Goal: Task Accomplishment & Management: Manage account settings

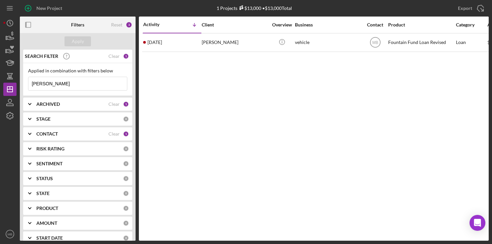
click at [99, 86] on input "harcum" at bounding box center [77, 83] width 99 height 13
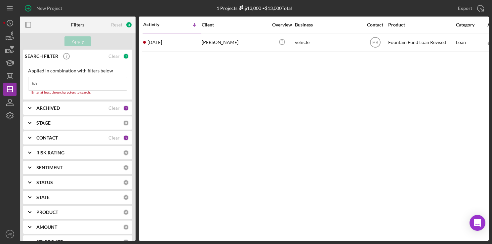
type input "h"
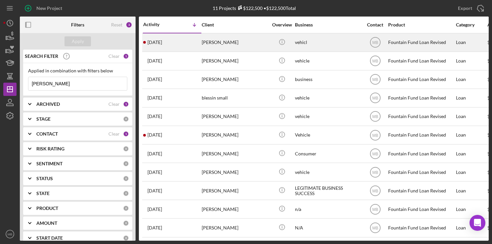
type input "[PERSON_NAME]"
click at [212, 42] on div "Malik Ruff" at bounding box center [235, 43] width 66 height 18
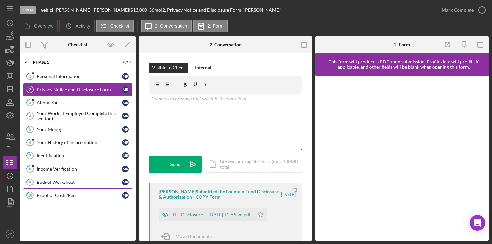
click at [68, 181] on div "Budget Worksheet" at bounding box center [79, 182] width 85 height 5
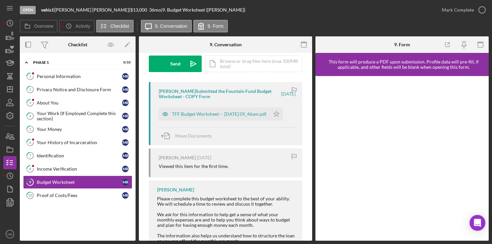
scroll to position [86, 0]
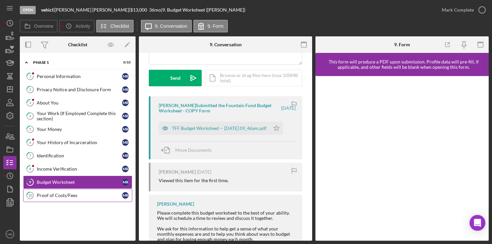
click at [70, 200] on link "10 Proof of Costs/Fees M R" at bounding box center [77, 195] width 109 height 13
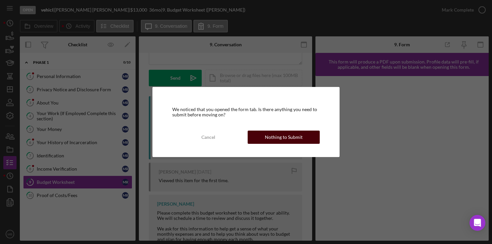
click at [279, 138] on div "Nothing to Submit" at bounding box center [284, 137] width 38 height 13
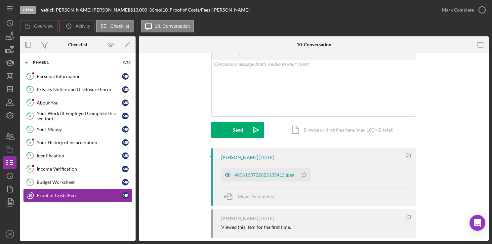
scroll to position [35, 0]
click at [265, 175] on div "4806163722625135415.jpeg" at bounding box center [265, 174] width 60 height 5
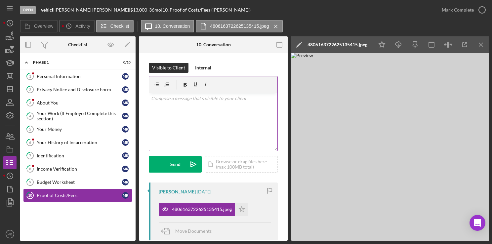
scroll to position [0, 0]
click at [68, 180] on div "Budget Worksheet" at bounding box center [79, 182] width 85 height 5
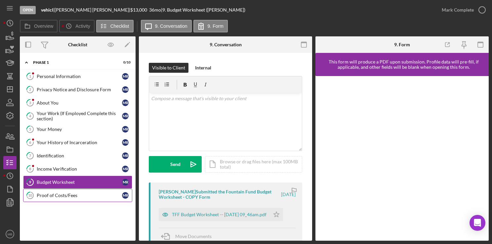
click at [56, 194] on div "Proof of Costs/Fees" at bounding box center [79, 195] width 85 height 5
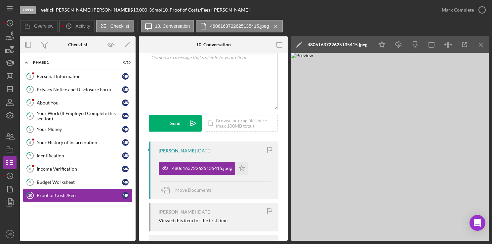
scroll to position [40, 0]
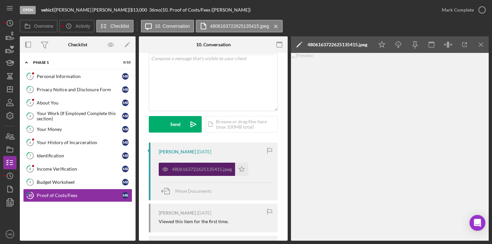
click at [211, 175] on div "4806163722625135415.jpeg" at bounding box center [197, 169] width 76 height 13
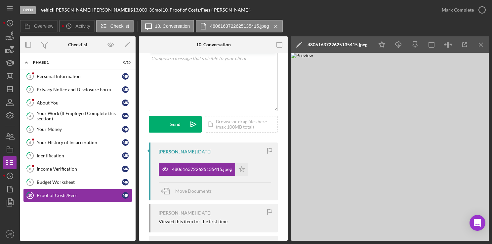
click at [388, 181] on img at bounding box center [390, 147] width 199 height 188
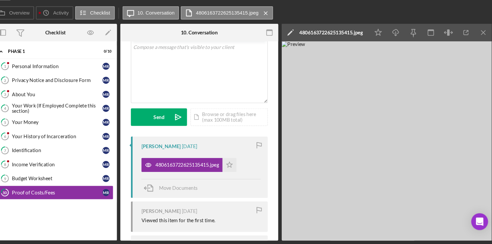
scroll to position [0, 0]
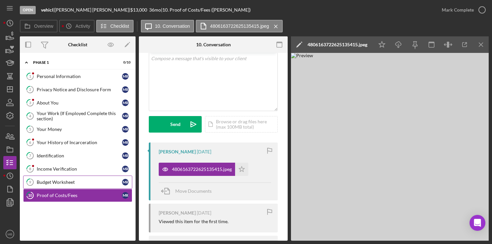
click at [49, 184] on link "9 Budget Worksheet M R" at bounding box center [77, 182] width 109 height 13
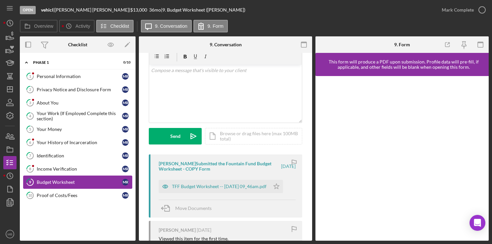
scroll to position [52, 0]
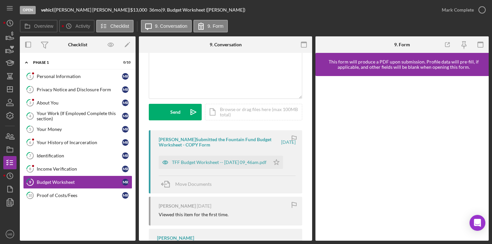
click at [378, 237] on div at bounding box center [402, 158] width 173 height 165
click at [483, 14] on icon "button" at bounding box center [482, 10] width 17 height 17
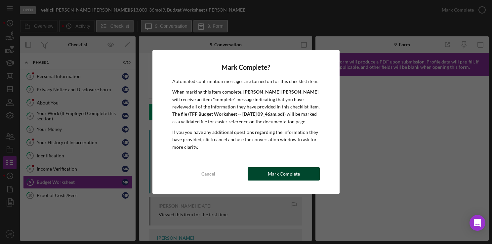
click at [291, 178] on div "Mark Complete" at bounding box center [284, 173] width 32 height 13
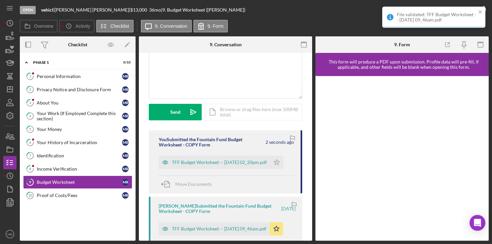
scroll to position [151, 0]
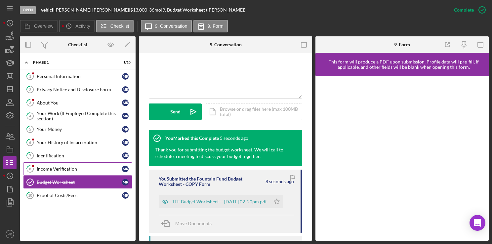
click at [61, 170] on div "Income Verification" at bounding box center [79, 168] width 85 height 5
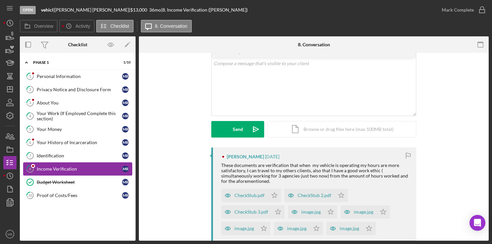
scroll to position [41, 0]
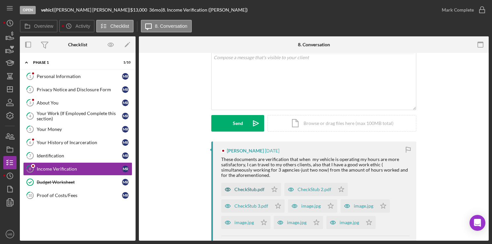
click at [256, 186] on div "CheckStub.pdf" at bounding box center [244, 189] width 47 height 13
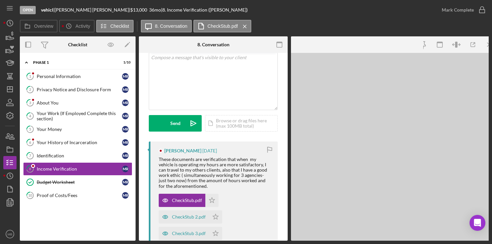
click at [253, 203] on div "CheckStub.pdf Icon/Star CheckStub 2.pdf Icon/Star CheckStub 3.pdf Icon/Star ima…" at bounding box center [215, 240] width 113 height 99
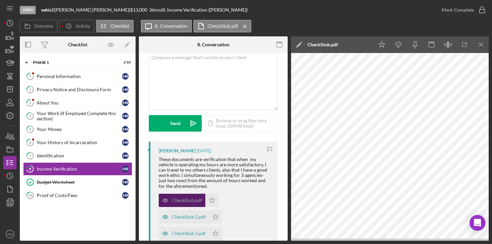
click at [188, 206] on div "CheckStub.pdf" at bounding box center [182, 200] width 47 height 13
click at [184, 222] on div "CheckStub 2.pdf" at bounding box center [184, 216] width 50 height 13
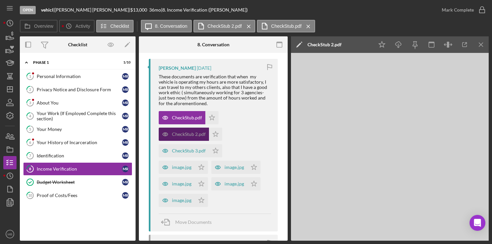
scroll to position [133, 0]
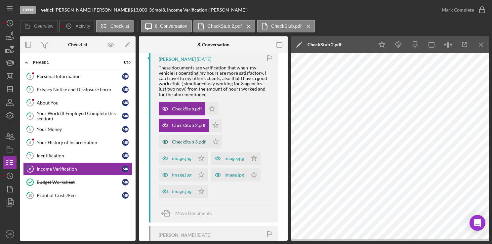
click at [188, 140] on div "CheckStub 3.pdf" at bounding box center [189, 141] width 34 height 5
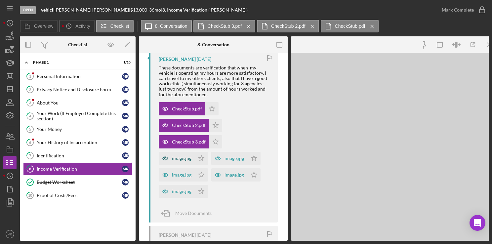
click at [186, 162] on div "image.jpg" at bounding box center [177, 158] width 36 height 13
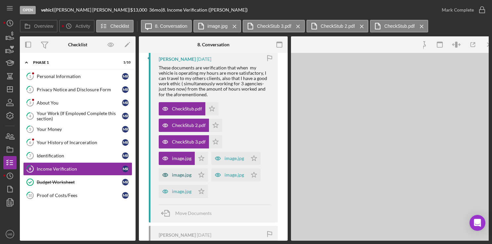
click at [186, 173] on div "image.jpg" at bounding box center [182, 174] width 20 height 5
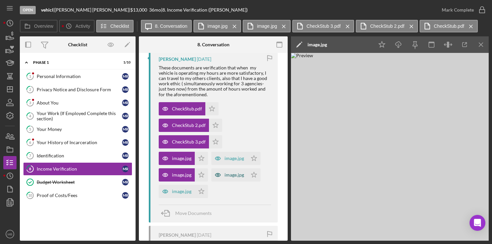
click at [241, 173] on div "image.jpg" at bounding box center [235, 174] width 20 height 5
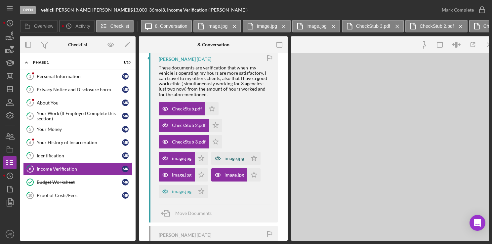
click at [241, 158] on div "image.jpg" at bounding box center [235, 158] width 20 height 5
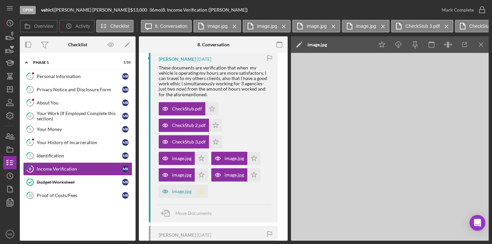
click at [203, 192] on polygon "button" at bounding box center [202, 191] width 6 height 5
click at [202, 175] on icon "Icon/Star" at bounding box center [201, 174] width 13 height 13
click at [203, 161] on icon "Icon/Star" at bounding box center [201, 158] width 13 height 13
click at [216, 143] on polygon "button" at bounding box center [216, 141] width 6 height 5
click at [215, 128] on icon "Icon/Star" at bounding box center [215, 125] width 13 height 13
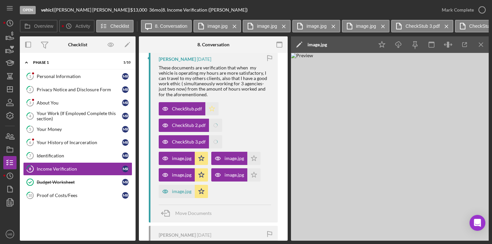
click at [214, 113] on icon "Icon/Star" at bounding box center [212, 108] width 13 height 13
click at [249, 158] on icon "Icon/Star" at bounding box center [254, 158] width 13 height 13
click at [253, 175] on icon "Icon/Star" at bounding box center [254, 174] width 13 height 13
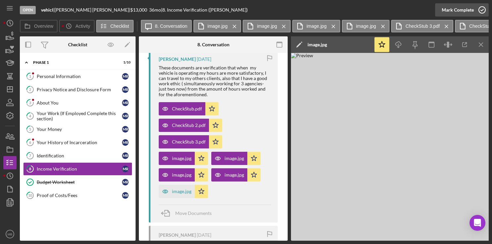
click at [484, 11] on icon "button" at bounding box center [482, 10] width 17 height 17
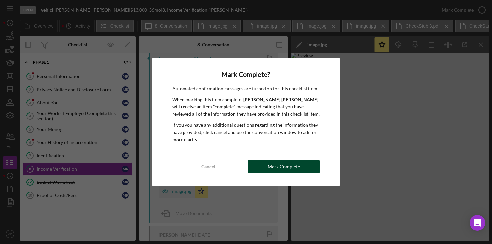
click at [289, 166] on div "Mark Complete" at bounding box center [284, 166] width 32 height 13
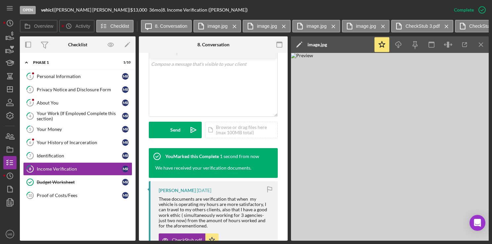
scroll to position [264, 0]
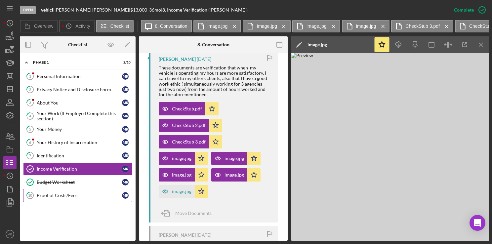
click at [53, 198] on link "10 Proof of Costs/Fees M R" at bounding box center [77, 195] width 109 height 13
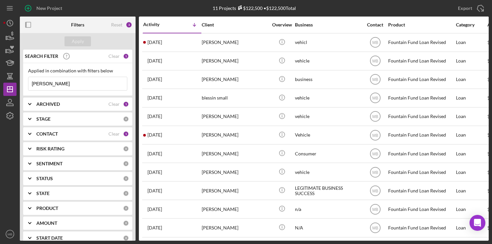
click at [94, 80] on input "malik ruff" at bounding box center [77, 83] width 99 height 13
type input "m"
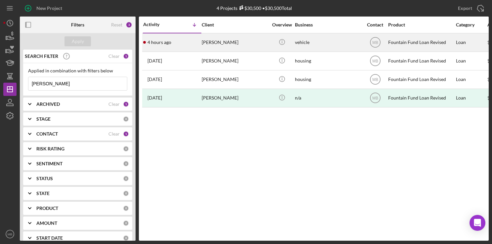
type input "[PERSON_NAME]"
click at [178, 43] on div "4 hours ago michelle mitchell" at bounding box center [172, 43] width 58 height 18
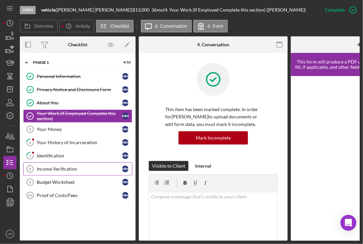
click at [79, 166] on div "Income Verification" at bounding box center [79, 168] width 85 height 5
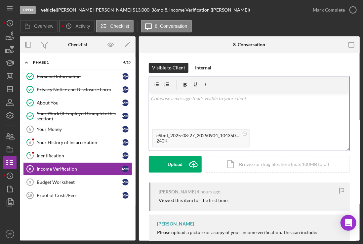
drag, startPoint x: 300, startPoint y: 116, endPoint x: 234, endPoint y: 144, distance: 71.7
click at [234, 144] on div "v Color teal Color pink Remove color Add row above Add row below Add column bef…" at bounding box center [249, 113] width 201 height 75
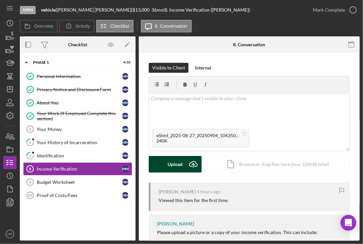
click at [180, 160] on div "Upload" at bounding box center [175, 164] width 15 height 17
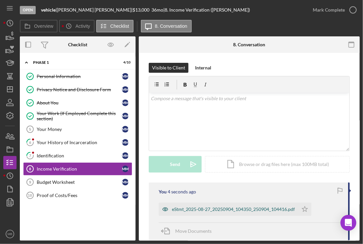
click at [192, 212] on div "eStmt_2025-08-27_20250904_104350_250904_104416.pdf" at bounding box center [229, 209] width 140 height 13
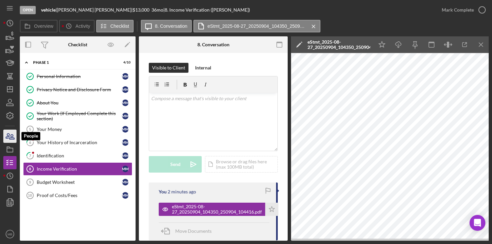
click at [15, 136] on icon "button" at bounding box center [10, 136] width 17 height 17
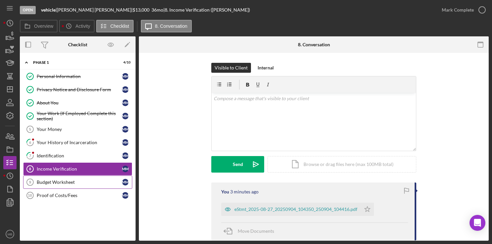
click at [64, 177] on link "Budget Worksheet 9 Budget Worksheet m m" at bounding box center [77, 182] width 109 height 13
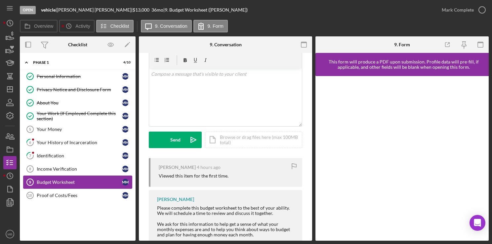
scroll to position [69, 0]
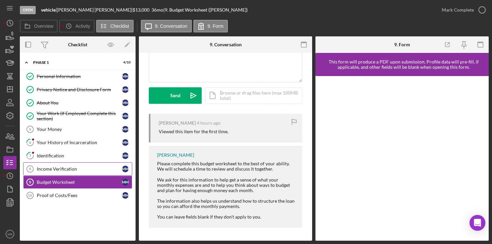
click at [59, 164] on link "Income Verification 8 Income Verification m m" at bounding box center [77, 168] width 109 height 13
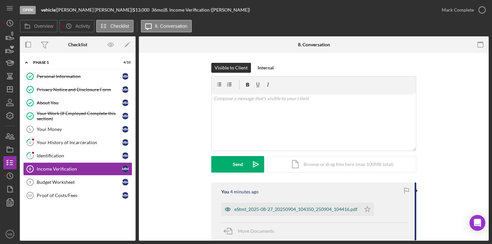
click at [238, 209] on div "eStmt_2025-08-27_20250904_104350_250904_104416.pdf" at bounding box center [296, 209] width 123 height 5
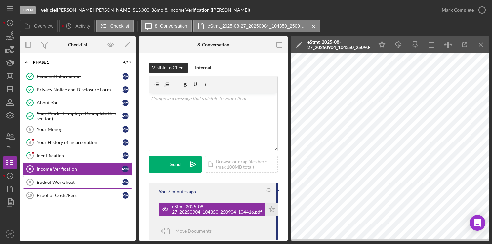
click at [48, 181] on div "Budget Worksheet" at bounding box center [79, 182] width 85 height 5
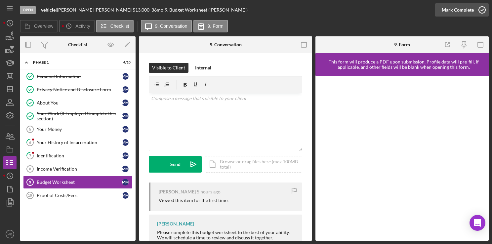
click at [482, 12] on icon "button" at bounding box center [482, 10] width 17 height 17
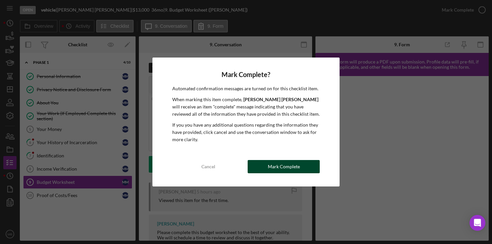
click at [289, 169] on div "Mark Complete" at bounding box center [284, 166] width 32 height 13
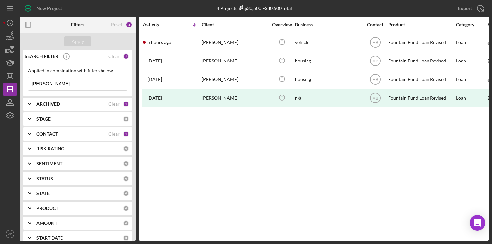
click at [49, 82] on input "[PERSON_NAME]" at bounding box center [77, 83] width 99 height 13
type input "m"
type input "[PERSON_NAME]"
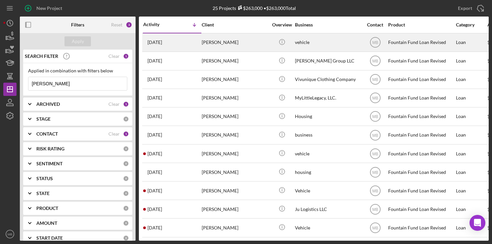
click at [162, 42] on time "[DATE]" at bounding box center [155, 42] width 15 height 5
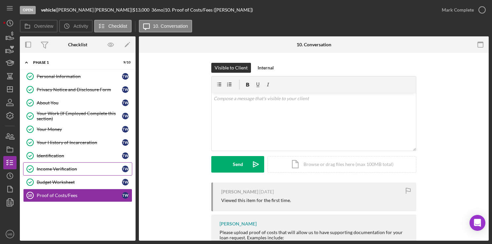
click at [90, 168] on div "Income Verification" at bounding box center [79, 168] width 85 height 5
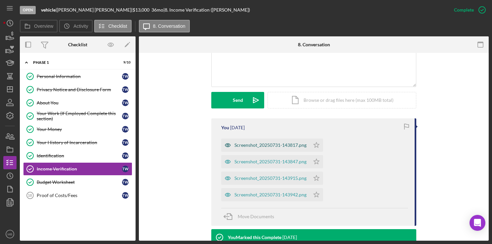
click at [239, 145] on div "Screenshot_20250731-143817.png" at bounding box center [271, 145] width 72 height 5
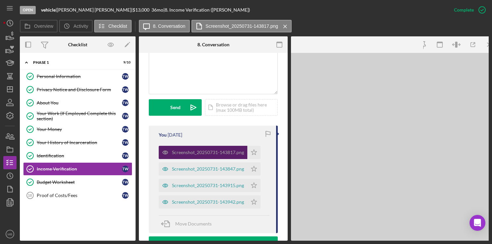
scroll to position [163, 0]
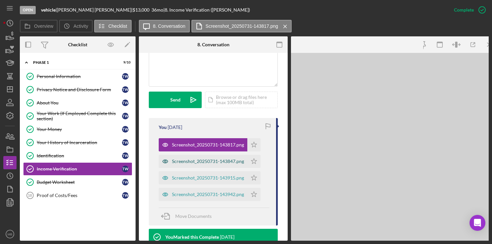
click at [241, 165] on div "Screenshot_20250731-143847.png" at bounding box center [203, 161] width 89 height 13
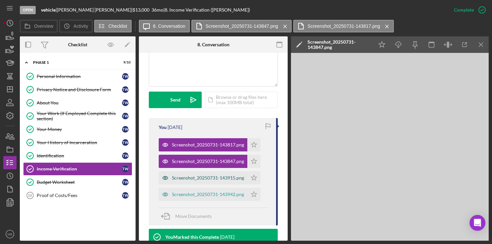
click at [197, 183] on div "Screenshot_20250731-143915.png" at bounding box center [203, 177] width 89 height 13
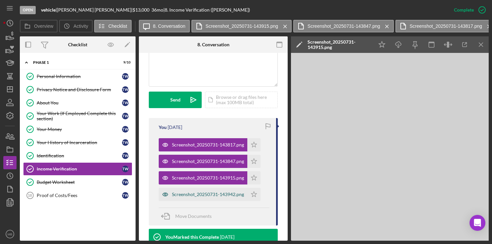
click at [187, 201] on div "Screenshot_20250731-143942.png" at bounding box center [203, 194] width 89 height 13
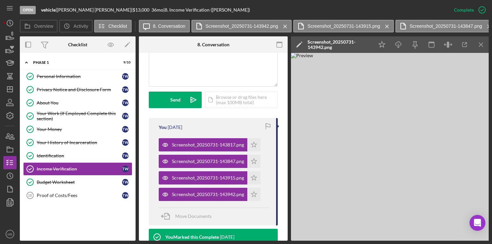
click at [415, 133] on img at bounding box center [390, 147] width 199 height 188
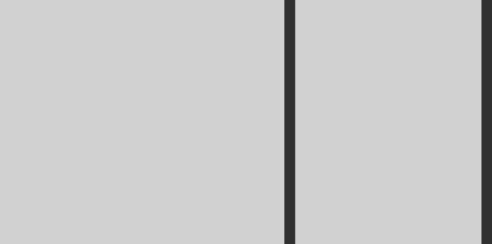
scroll to position [0, 0]
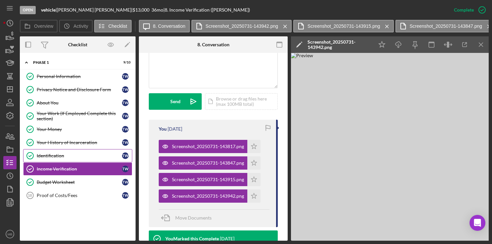
click at [45, 154] on div "Identification" at bounding box center [79, 155] width 85 height 5
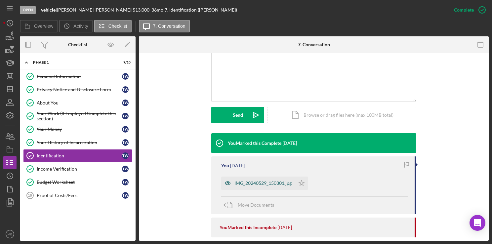
click at [232, 181] on icon "button" at bounding box center [227, 183] width 13 height 13
